Goal: Transaction & Acquisition: Book appointment/travel/reservation

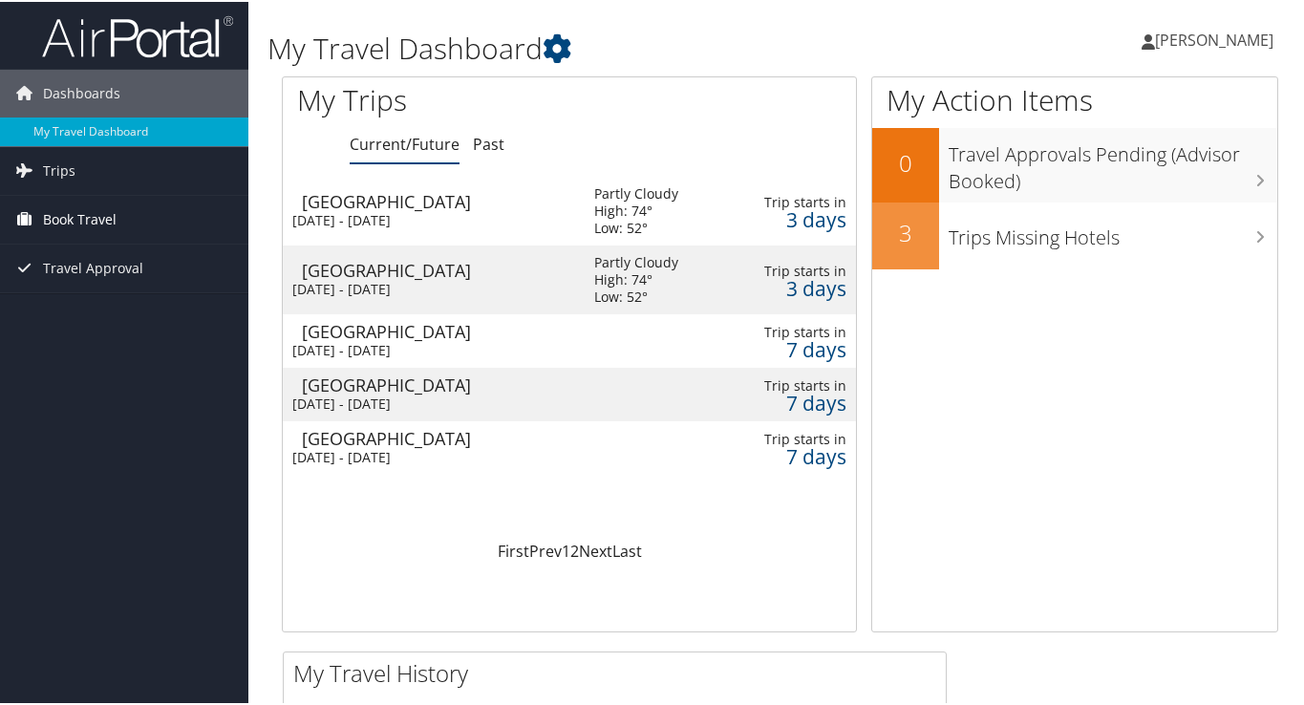
click at [95, 217] on span "Book Travel" at bounding box center [80, 218] width 74 height 48
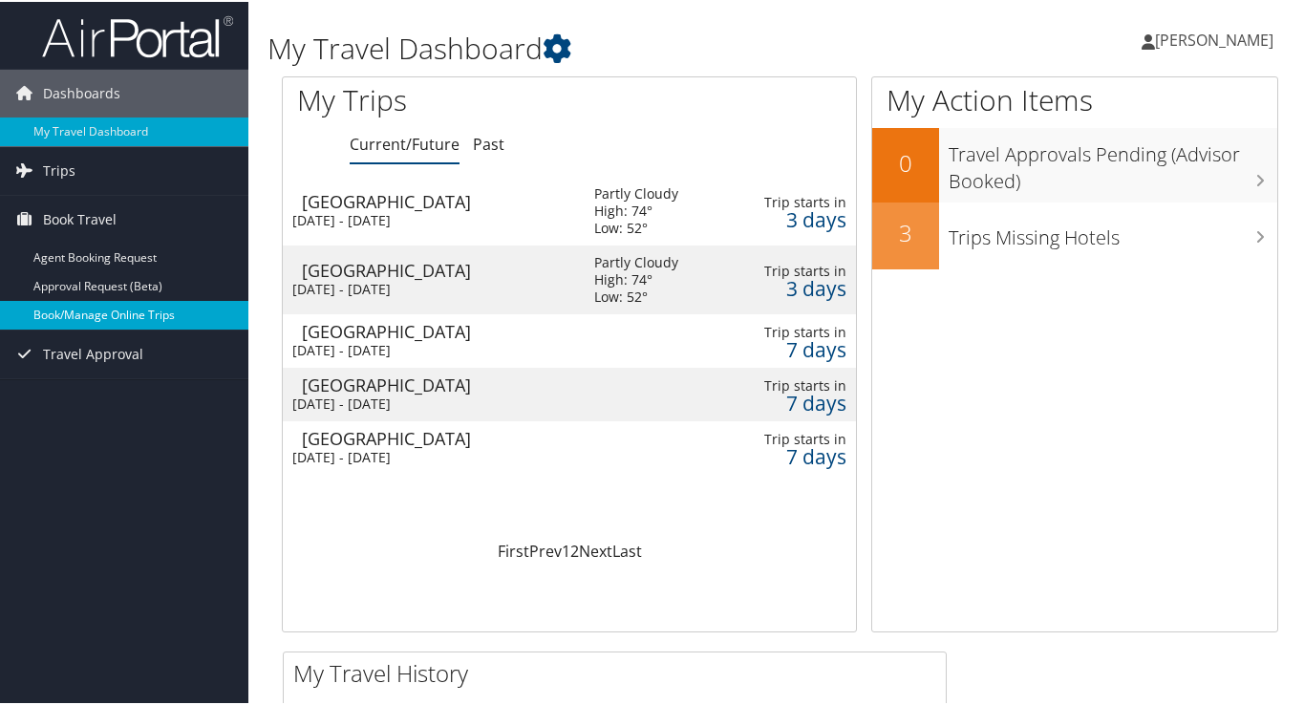
click at [96, 310] on link "Book/Manage Online Trips" at bounding box center [124, 313] width 248 height 29
